Goal: Find specific page/section: Find specific page/section

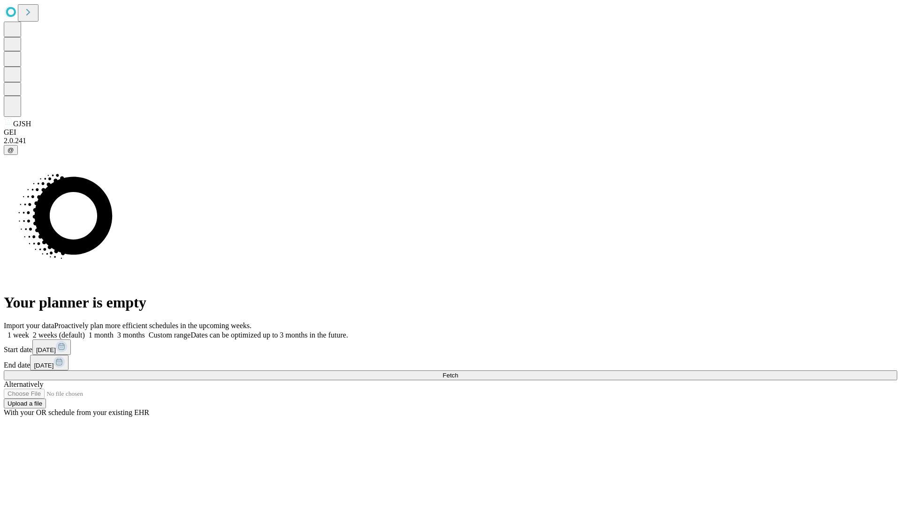
click at [458, 372] on span "Fetch" at bounding box center [449, 375] width 15 height 7
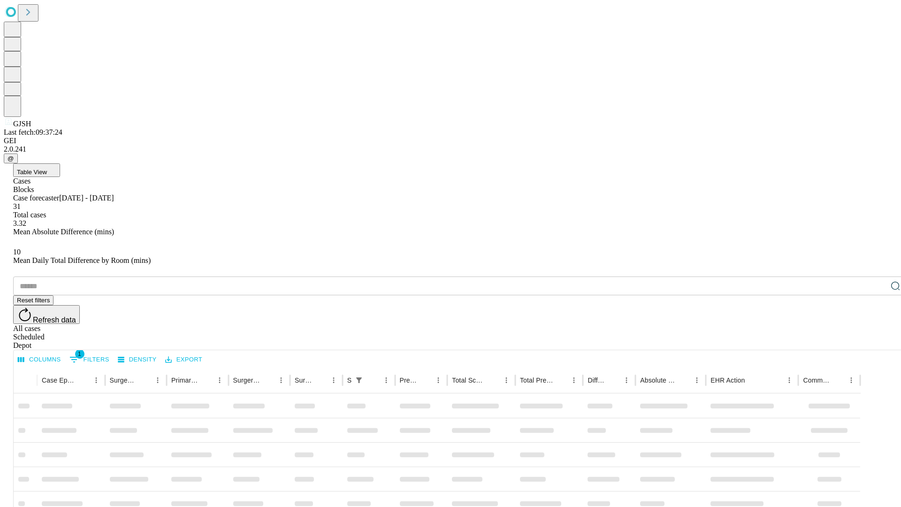
click at [876, 341] on div "Depot" at bounding box center [459, 345] width 893 height 8
